Goal: Find specific page/section: Find specific page/section

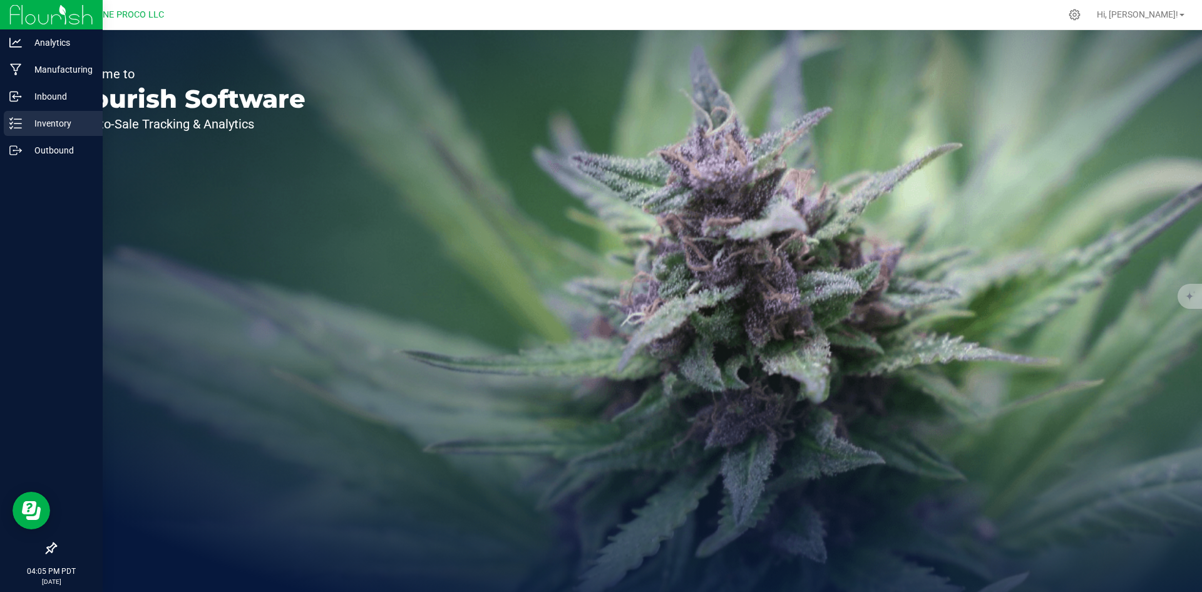
click at [21, 118] on icon at bounding box center [15, 123] width 13 height 13
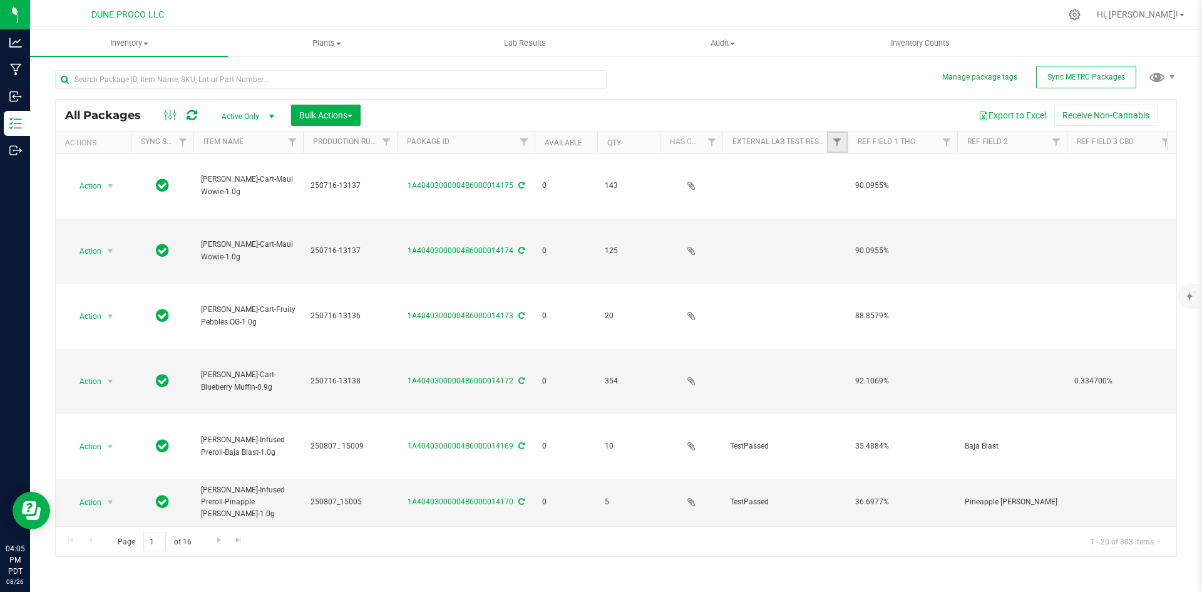
click at [837, 148] on link "Filter" at bounding box center [837, 142] width 21 height 21
click at [843, 296] on input "TestPassed" at bounding box center [844, 297] width 8 height 8
checkbox input "true"
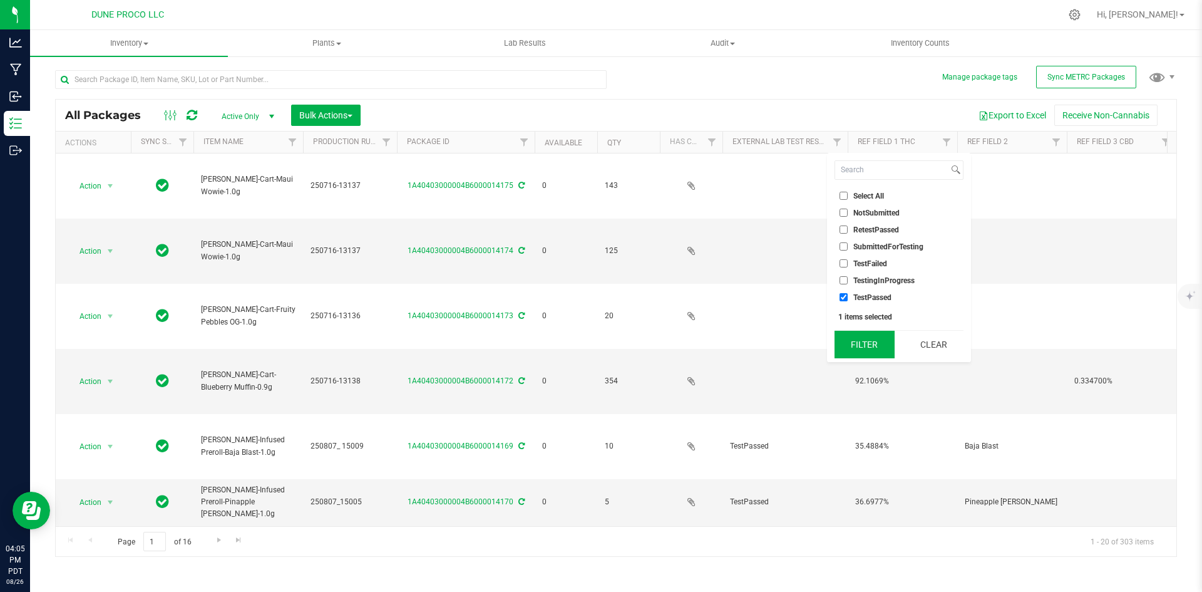
click at [854, 339] on button "Filter" at bounding box center [865, 345] width 60 height 28
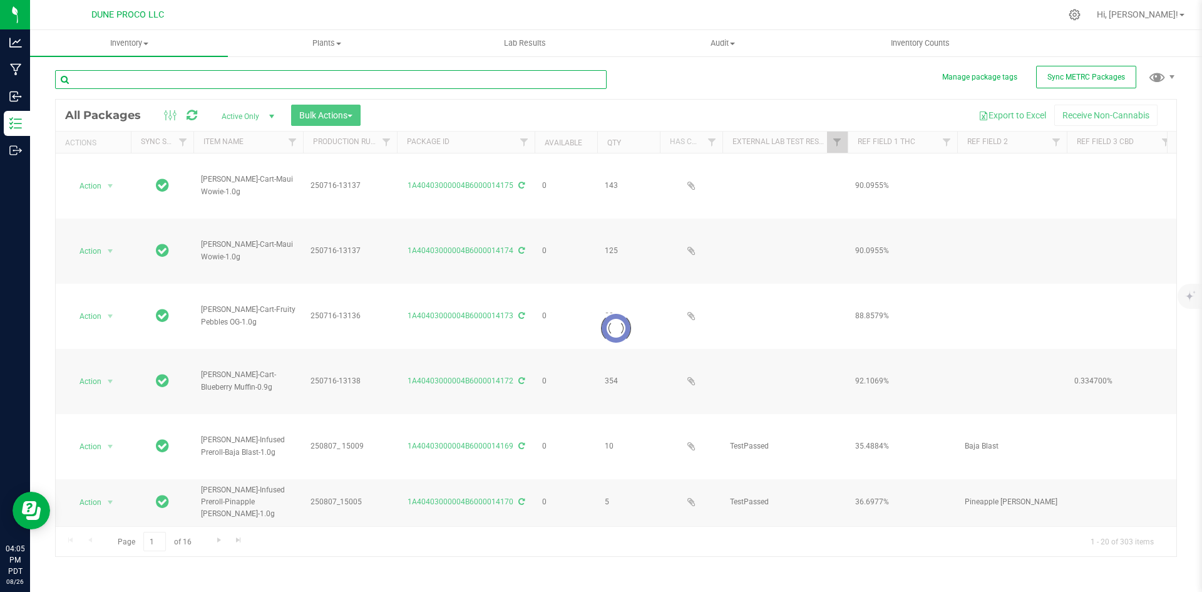
click at [203, 80] on input "text" at bounding box center [331, 79] width 552 height 19
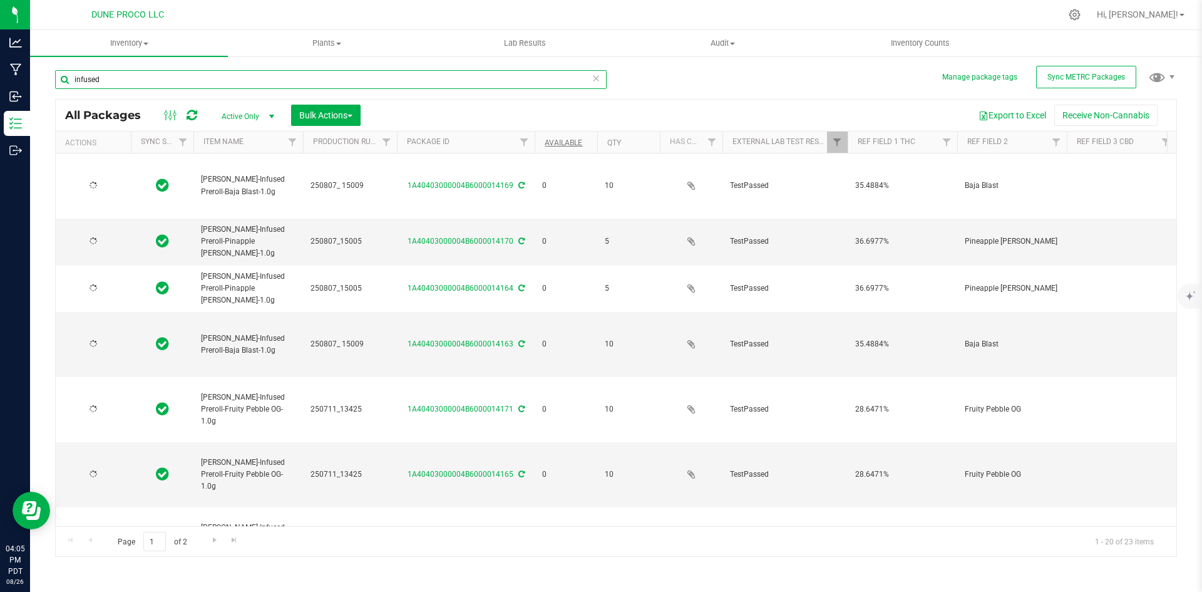
type input "infused"
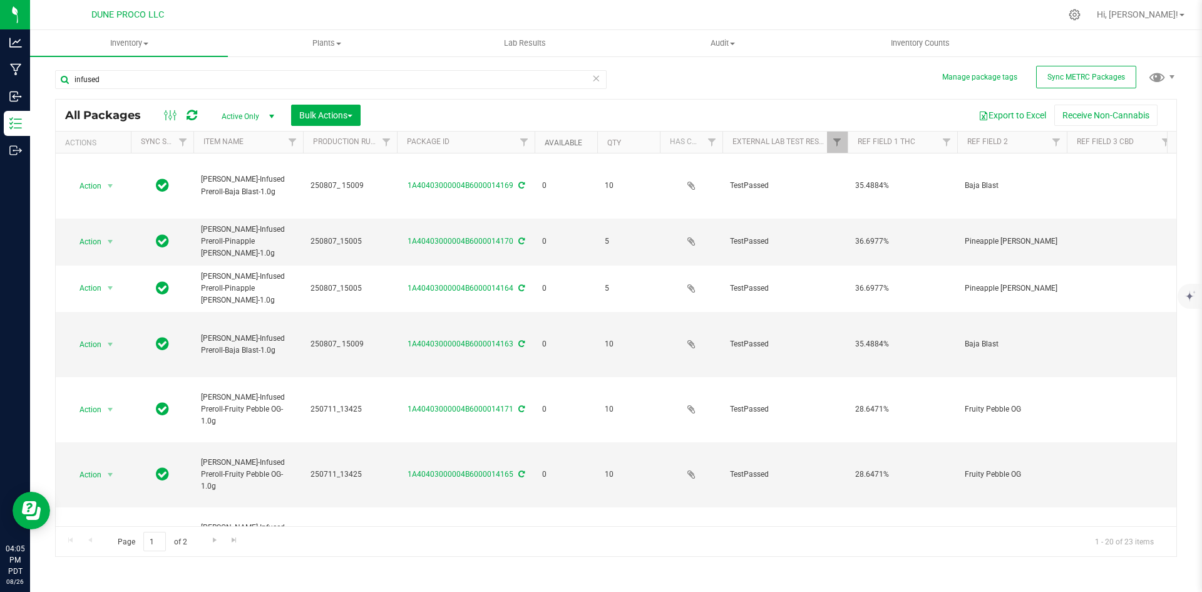
click at [569, 145] on link "Available" at bounding box center [564, 142] width 38 height 9
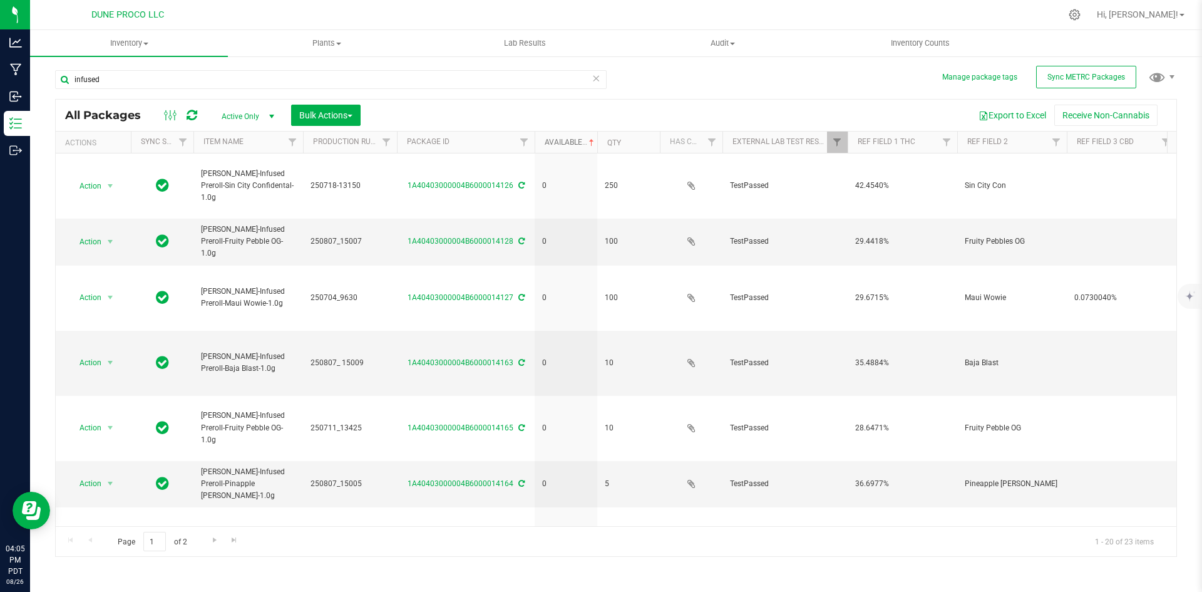
click at [569, 145] on link "Available" at bounding box center [571, 142] width 52 height 9
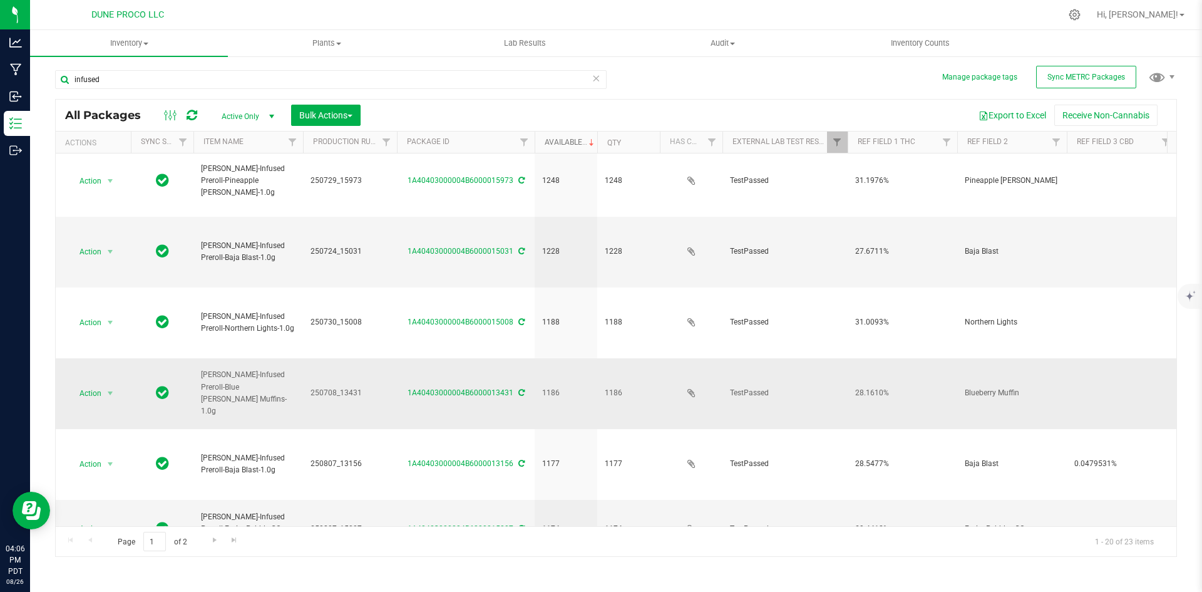
scroll to position [132, 0]
